Goal: Check status: Check status

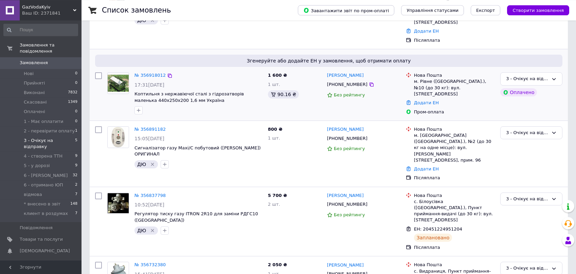
scroll to position [126, 0]
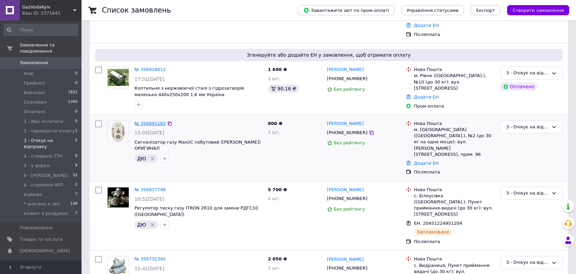
click at [143, 121] on link "№ 356891182" at bounding box center [150, 123] width 31 height 5
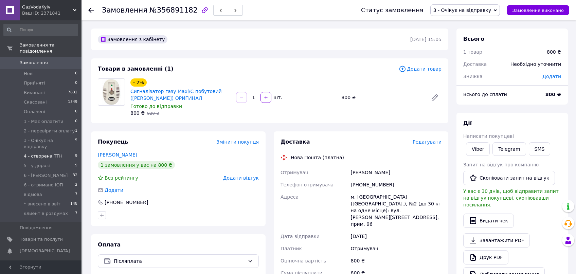
click at [55, 153] on span "4 - створена ТТН" at bounding box center [43, 156] width 39 height 6
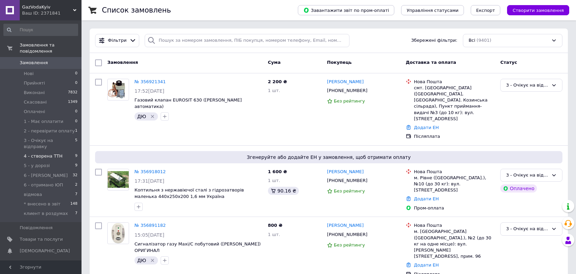
click at [54, 153] on span "4 - створена ТТН" at bounding box center [43, 156] width 39 height 6
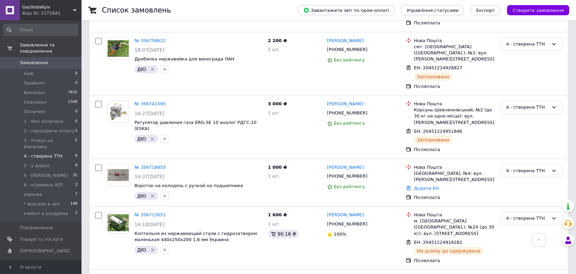
scroll to position [350, 0]
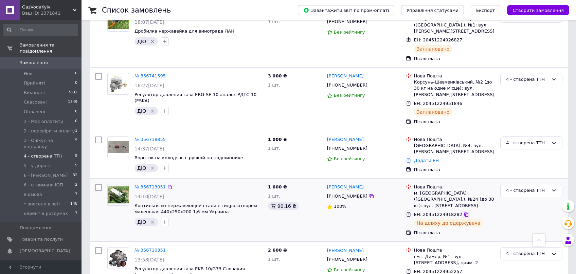
click at [464, 212] on icon at bounding box center [466, 214] width 5 height 5
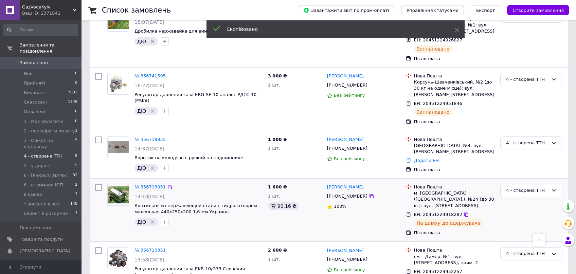
click at [347, 194] on span "[PHONE_NUMBER]" at bounding box center [347, 196] width 40 height 5
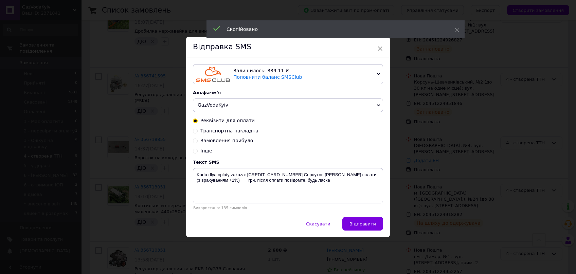
click at [222, 133] on span "Транспортна накладна" at bounding box center [229, 130] width 58 height 5
click at [198, 133] on input "Транспортна накладна" at bounding box center [195, 130] width 5 height 5
radio input "true"
radio input "false"
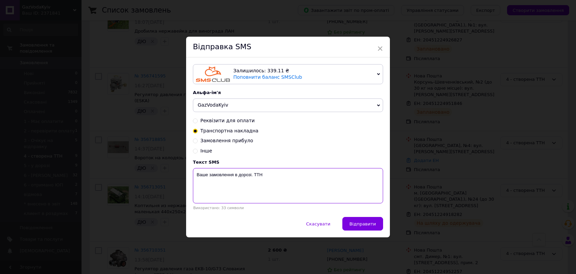
click at [263, 178] on textarea "Ваше замовлення в дорозі. TTН" at bounding box center [288, 185] width 190 height 35
paste textarea "20451224918282"
type textarea "Ваше замовлення в дорозі. TTН20451224918282"
click at [381, 224] on button "Відправити" at bounding box center [363, 224] width 41 height 14
click at [492, 168] on div "× Відправка SMS Залишилось: 339.11 ₴ Поповнити баланс SMSClub Підключити LetsAd…" at bounding box center [288, 137] width 576 height 274
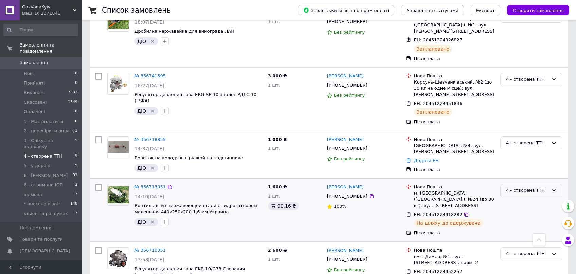
click at [527, 187] on div "4 - створена ТТН" at bounding box center [527, 190] width 42 height 7
click at [527, 228] on li "5 - у дорозі" at bounding box center [532, 234] width 62 height 13
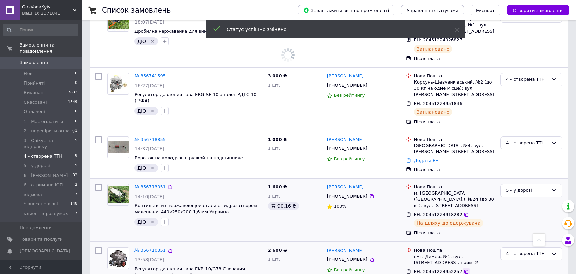
click at [464, 269] on icon at bounding box center [466, 271] width 5 height 5
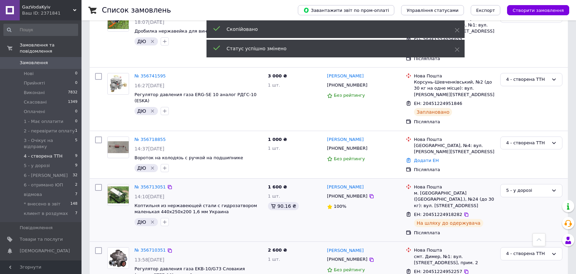
click at [352, 257] on span "[PHONE_NUMBER]" at bounding box center [347, 259] width 40 height 5
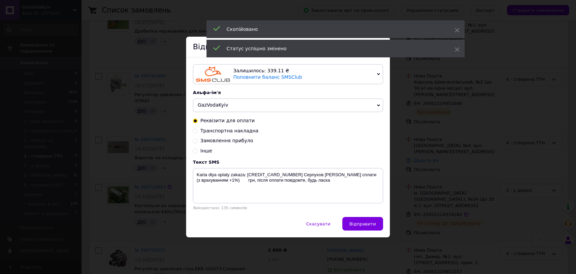
click at [230, 132] on span "Транспортна накладна" at bounding box center [229, 130] width 58 height 5
click at [198, 132] on input "Транспортна накладна" at bounding box center [195, 130] width 5 height 5
radio input "true"
radio input "false"
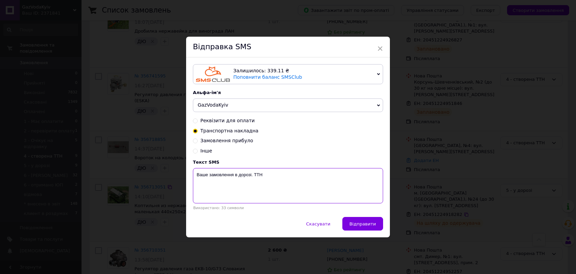
click at [264, 178] on textarea "Ваше замовлення в дорозі. TTН" at bounding box center [288, 185] width 190 height 35
paste textarea "20451224952257"
type textarea "Ваше замовлення в дорозі. TTН 20451224952257"
click at [365, 231] on button "Відправити" at bounding box center [363, 224] width 41 height 14
click at [526, 193] on div "× Відправка SMS Залишилось: 339.11 ₴ Поповнити баланс SMSClub Підключити LetsAd…" at bounding box center [288, 137] width 576 height 274
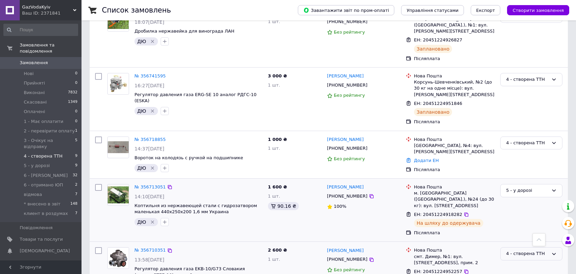
click at [524, 250] on div "4 - створена ТТН" at bounding box center [527, 253] width 42 height 7
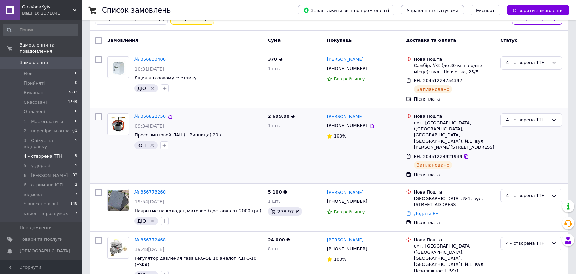
scroll to position [0, 0]
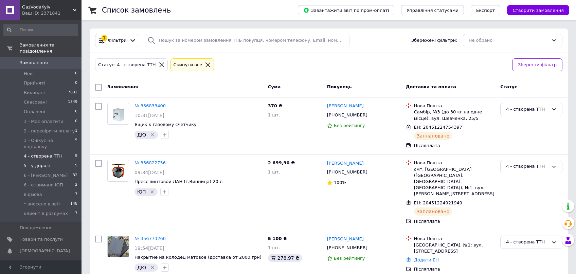
click at [46, 163] on span "5 - у дорозі" at bounding box center [37, 166] width 26 height 6
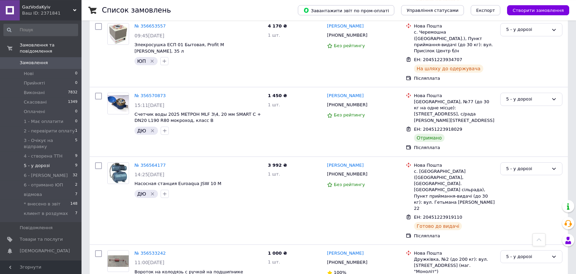
scroll to position [360, 0]
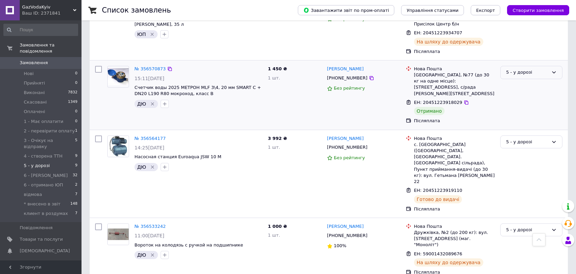
click at [527, 69] on div "5 - у дорозі" at bounding box center [527, 72] width 42 height 7
click at [526, 122] on li "6 - [PERSON_NAME]" at bounding box center [532, 128] width 62 height 13
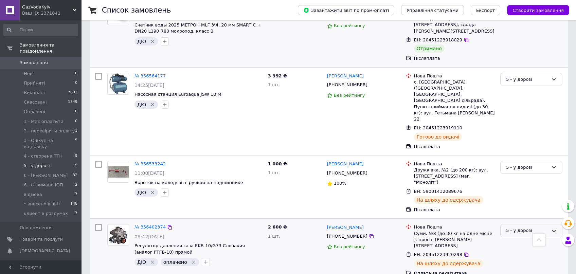
scroll to position [496, 0]
